Goal: Find contact information: Find contact information

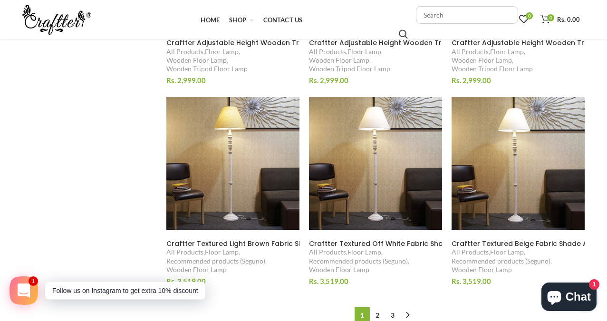
scroll to position [897, 0]
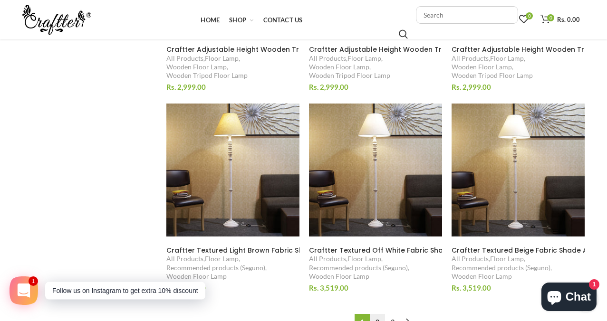
click at [380, 314] on link "2" at bounding box center [377, 322] width 15 height 16
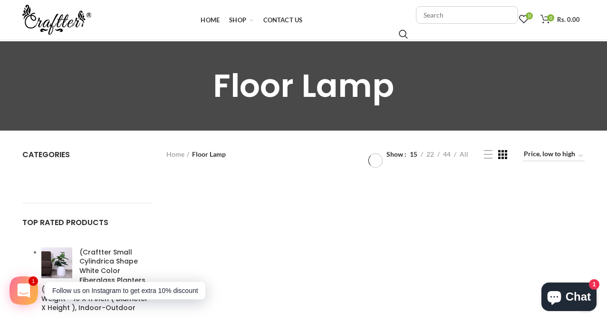
scroll to position [22, 0]
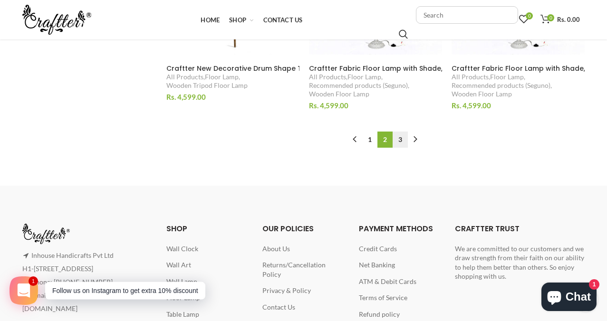
click at [399, 136] on link "3" at bounding box center [399, 140] width 15 height 16
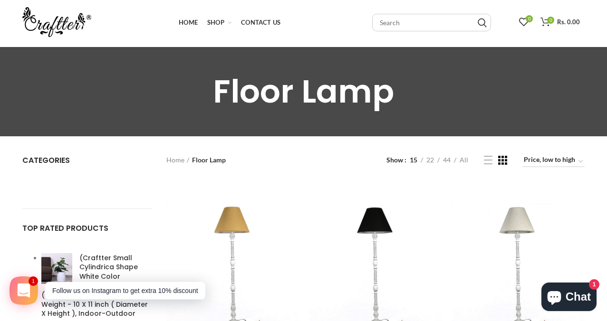
scroll to position [22, 0]
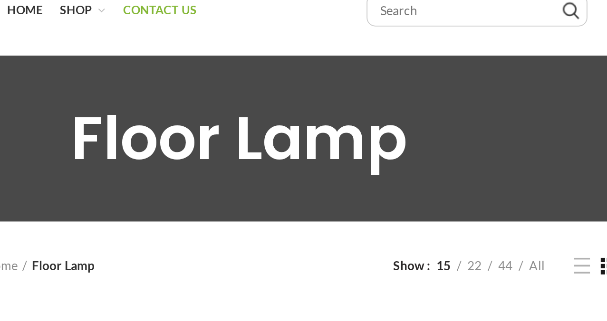
click at [274, 22] on span "Contact Us" at bounding box center [260, 23] width 39 height 8
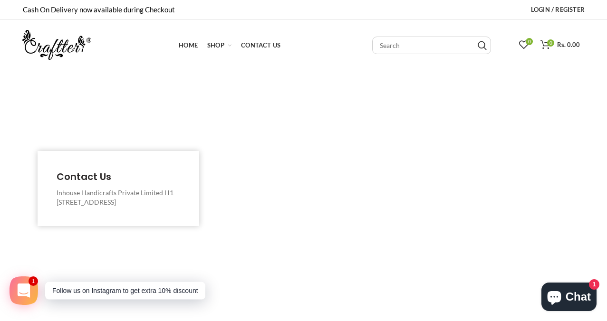
click at [52, 42] on img at bounding box center [56, 45] width 69 height 30
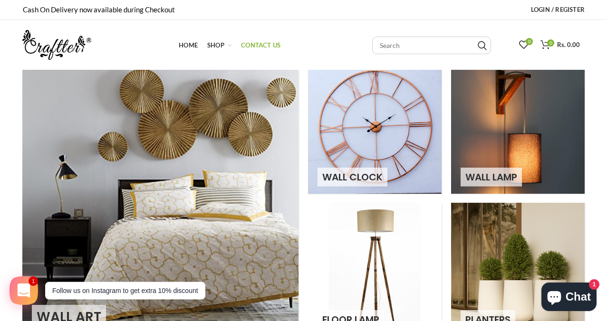
click at [264, 44] on span "Contact Us" at bounding box center [260, 45] width 39 height 8
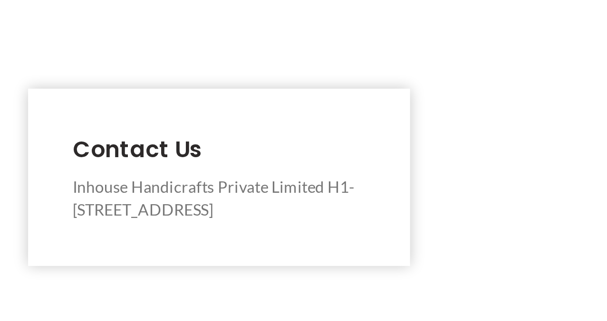
drag, startPoint x: 53, startPoint y: 181, endPoint x: 101, endPoint y: 211, distance: 57.2
click at [101, 211] on div "Contact Us Contact Us Inhouse Handicrafts Private Limited H1-75-76 A, RIICO, Si…" at bounding box center [118, 188] width 133 height 46
